Goal: Task Accomplishment & Management: Complete application form

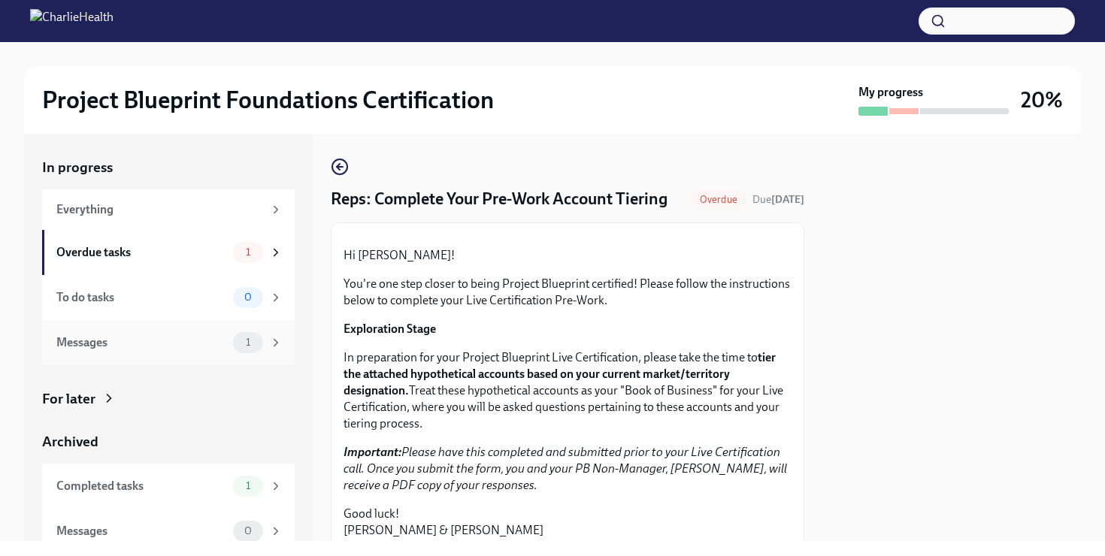
click at [186, 332] on div "Messages 1" at bounding box center [169, 342] width 226 height 21
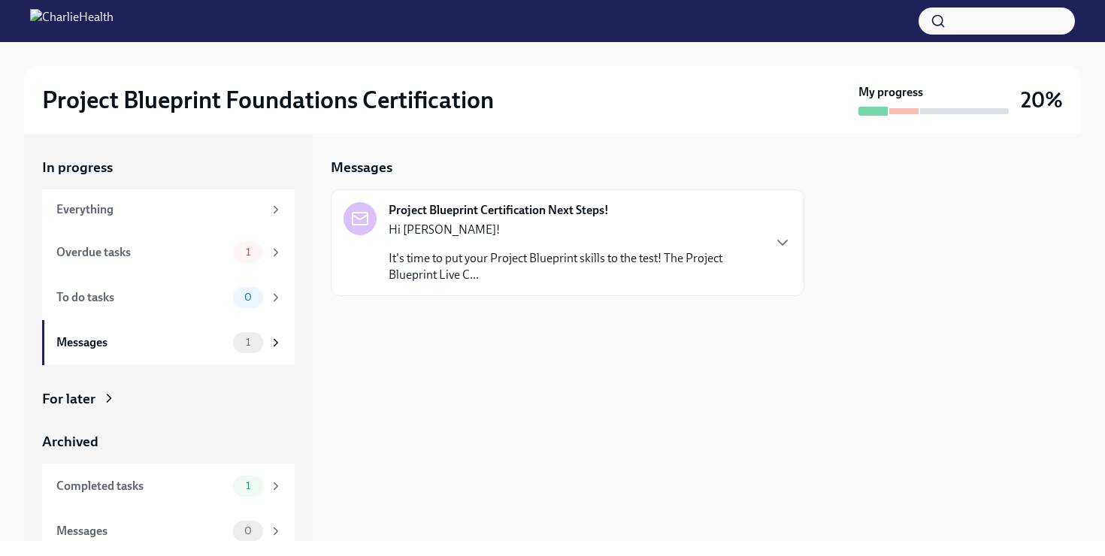
click at [535, 277] on p "It's time to put your Project Blueprint skills to the test! The Project Bluepri…" at bounding box center [575, 266] width 373 height 33
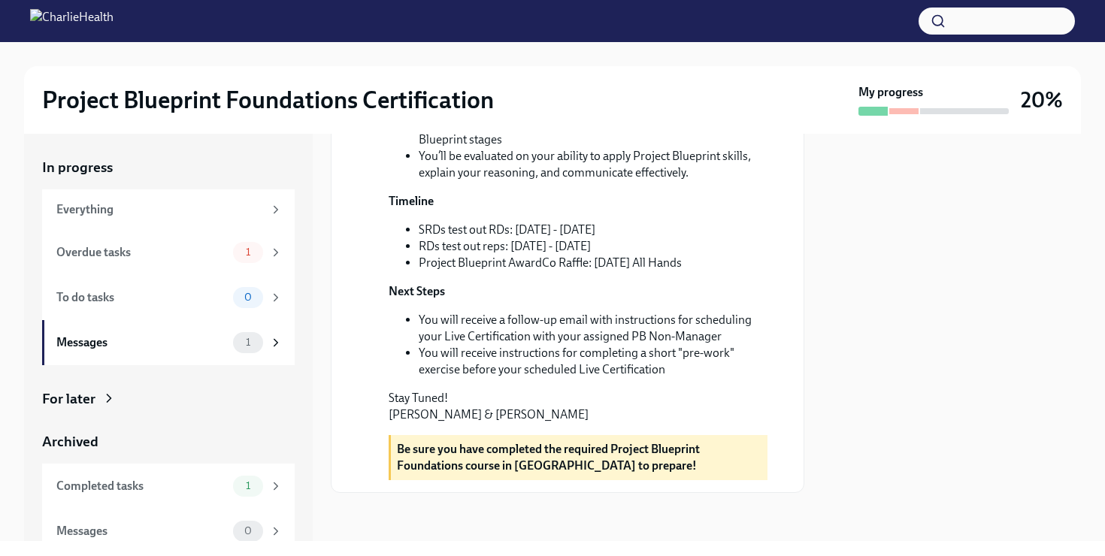
scroll to position [458, 0]
click at [138, 249] on div "Overdue tasks" at bounding box center [141, 252] width 171 height 17
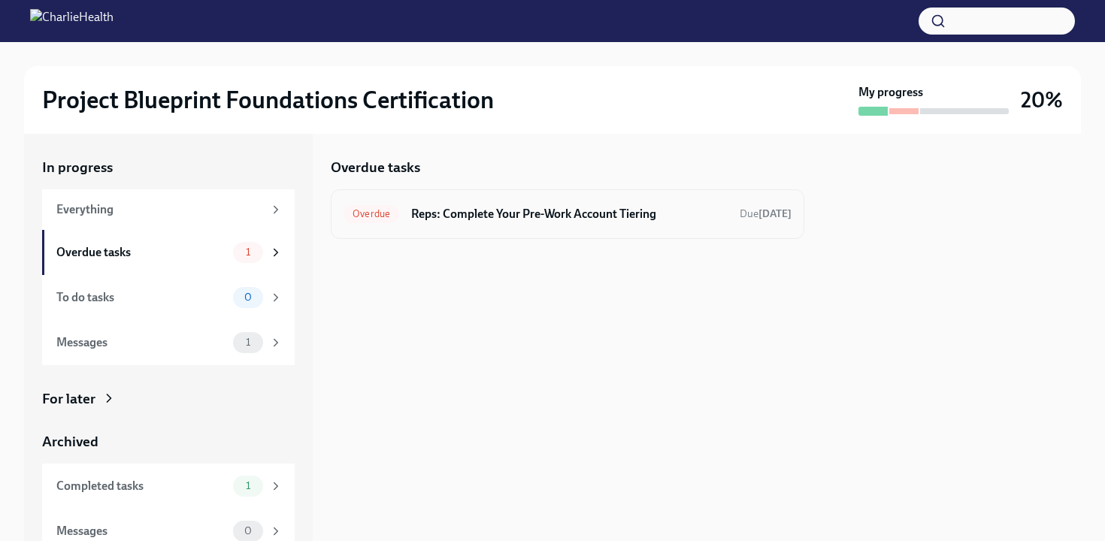
click at [497, 206] on h6 "Reps: Complete Your Pre-Work Account Tiering" at bounding box center [569, 214] width 317 height 17
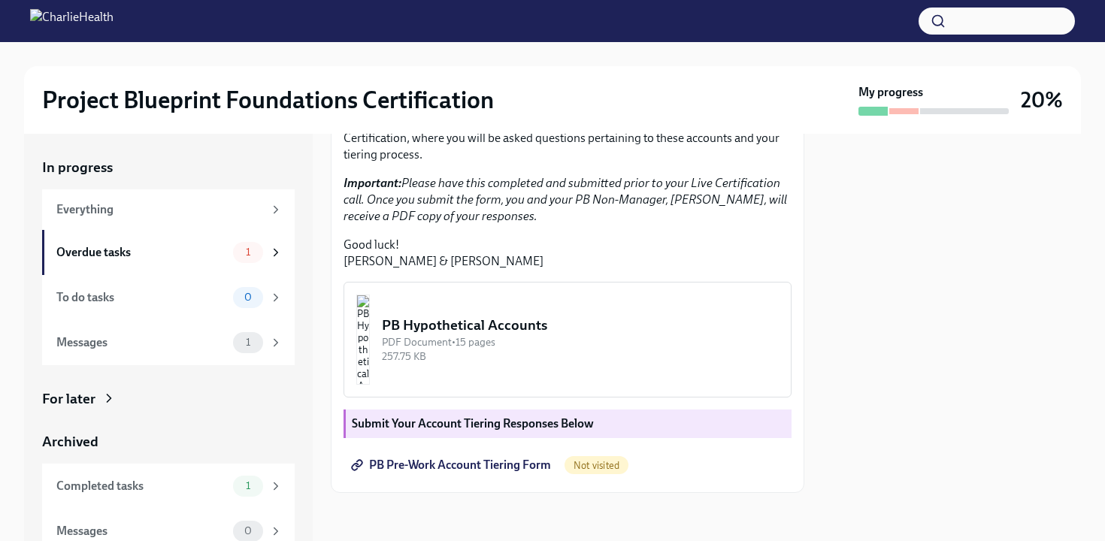
scroll to position [400, 0]
click at [441, 472] on span "PB Pre-Work Account Tiering Form" at bounding box center [452, 465] width 197 height 15
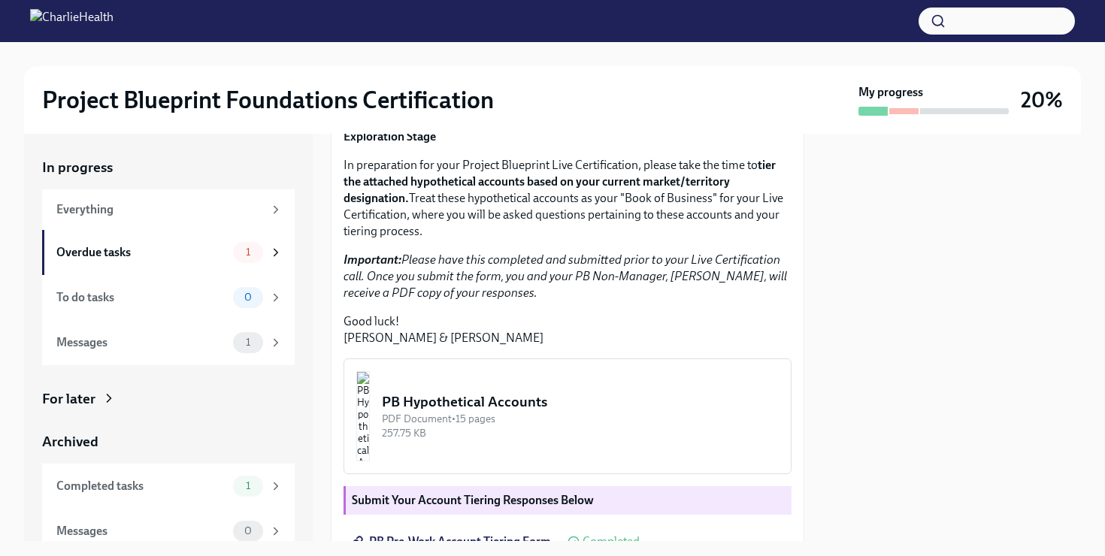
scroll to position [401, 0]
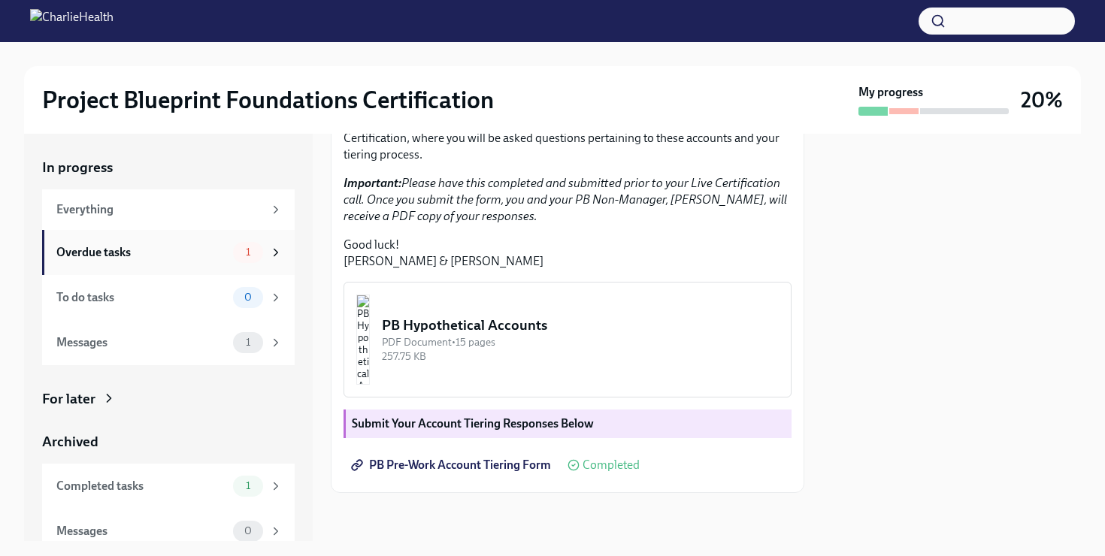
click at [230, 260] on div "Overdue tasks 1" at bounding box center [169, 252] width 226 height 21
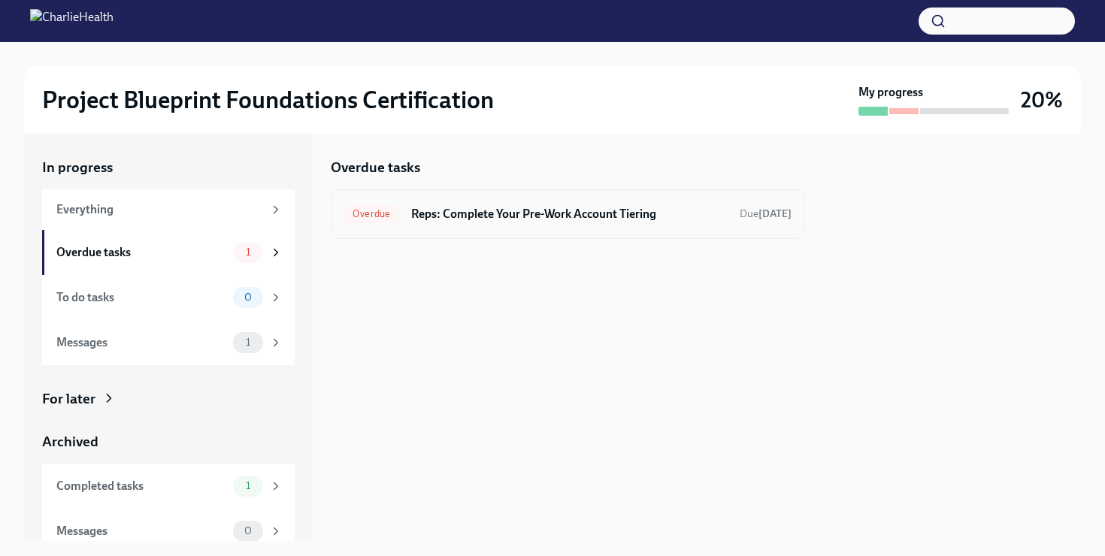
click at [532, 204] on div "Overdue Reps: Complete Your Pre-Work Account Tiering Due [DATE]" at bounding box center [568, 214] width 448 height 24
